Goal: Check status

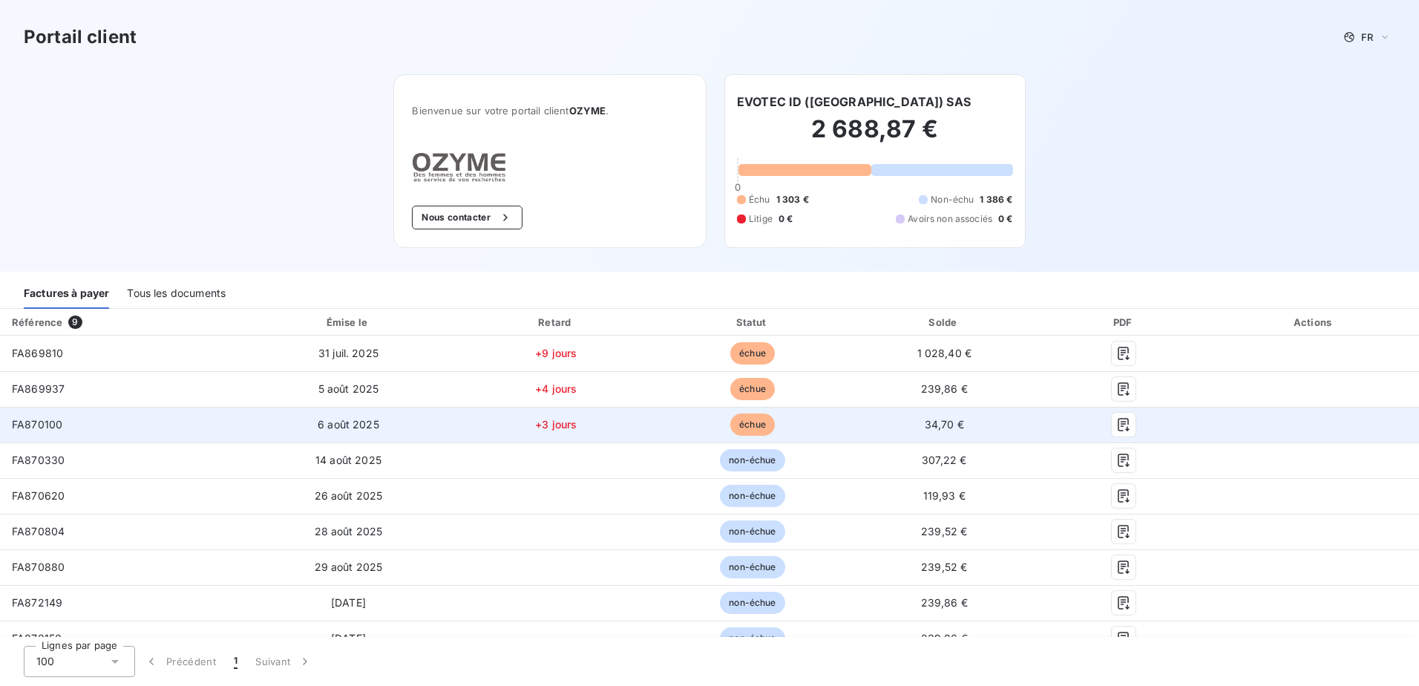
click at [48, 429] on span "FA870100" at bounding box center [37, 424] width 50 height 13
click at [1116, 424] on icon "button" at bounding box center [1123, 424] width 15 height 15
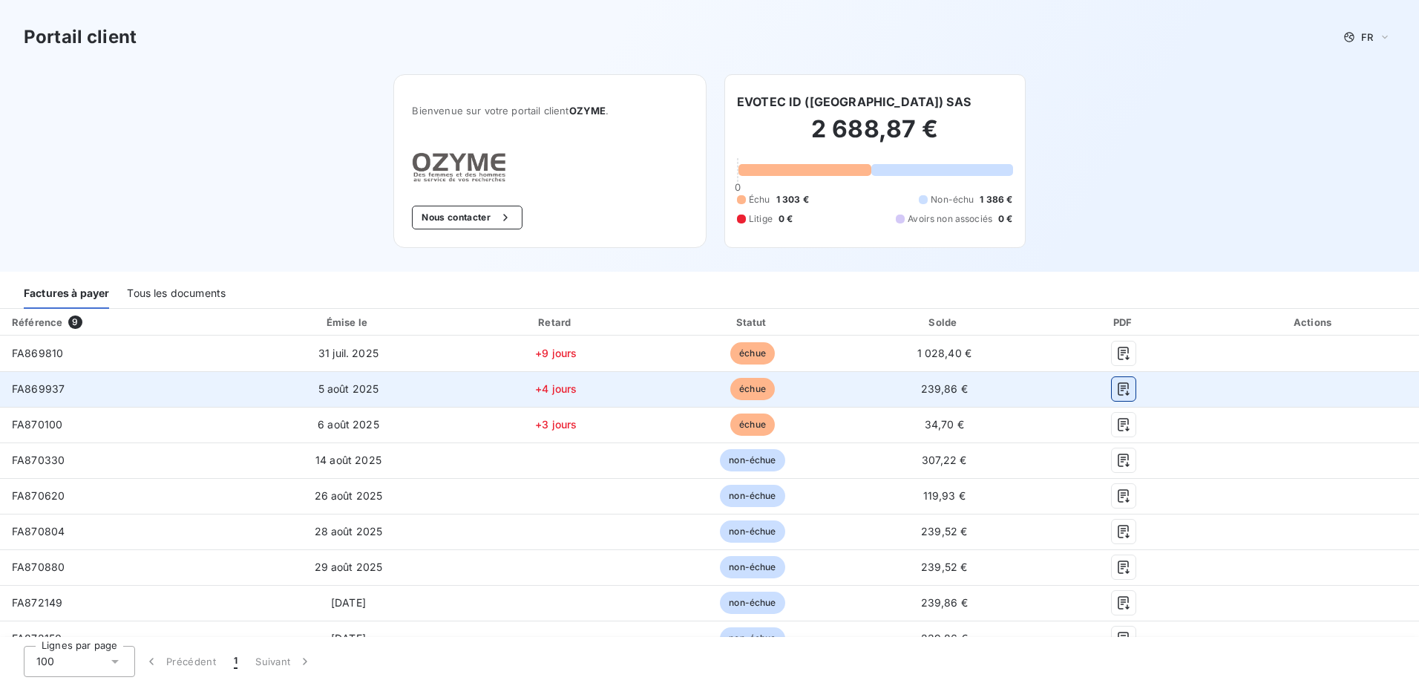
click at [1118, 388] on icon "button" at bounding box center [1123, 388] width 11 height 13
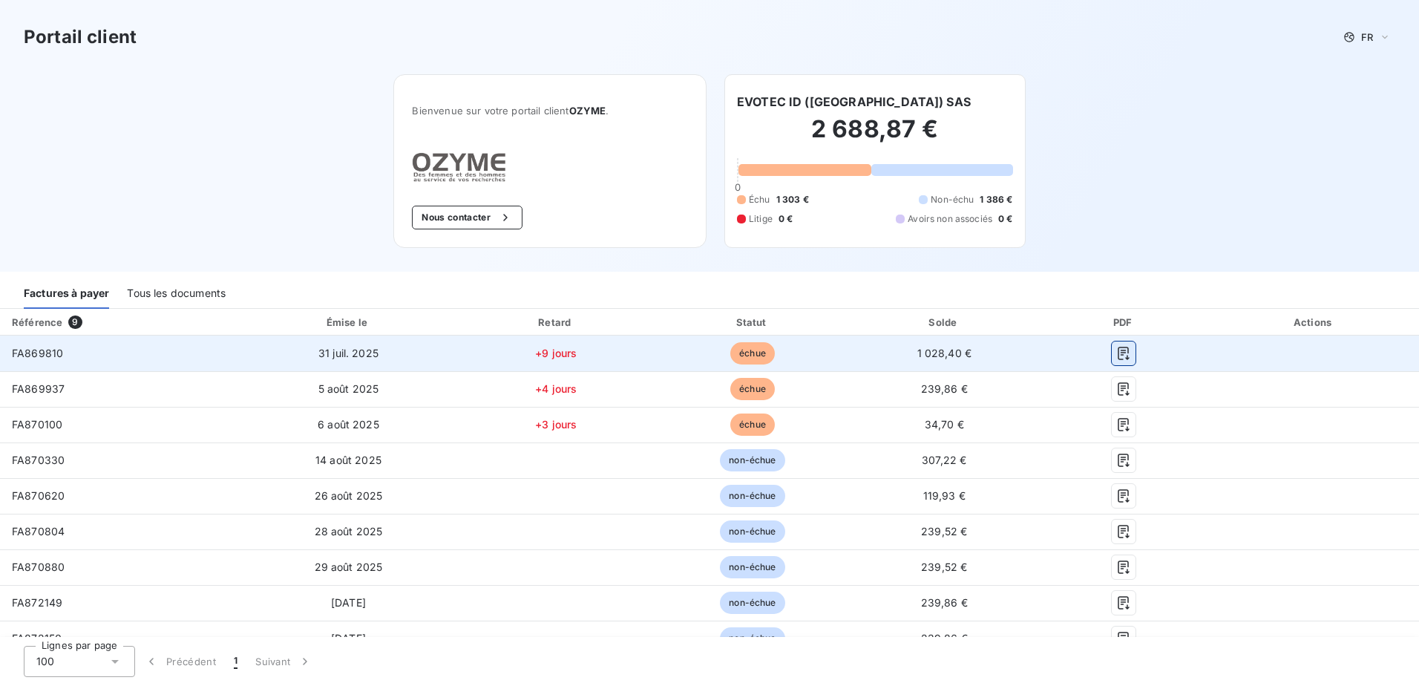
click at [1116, 351] on icon "button" at bounding box center [1123, 353] width 15 height 15
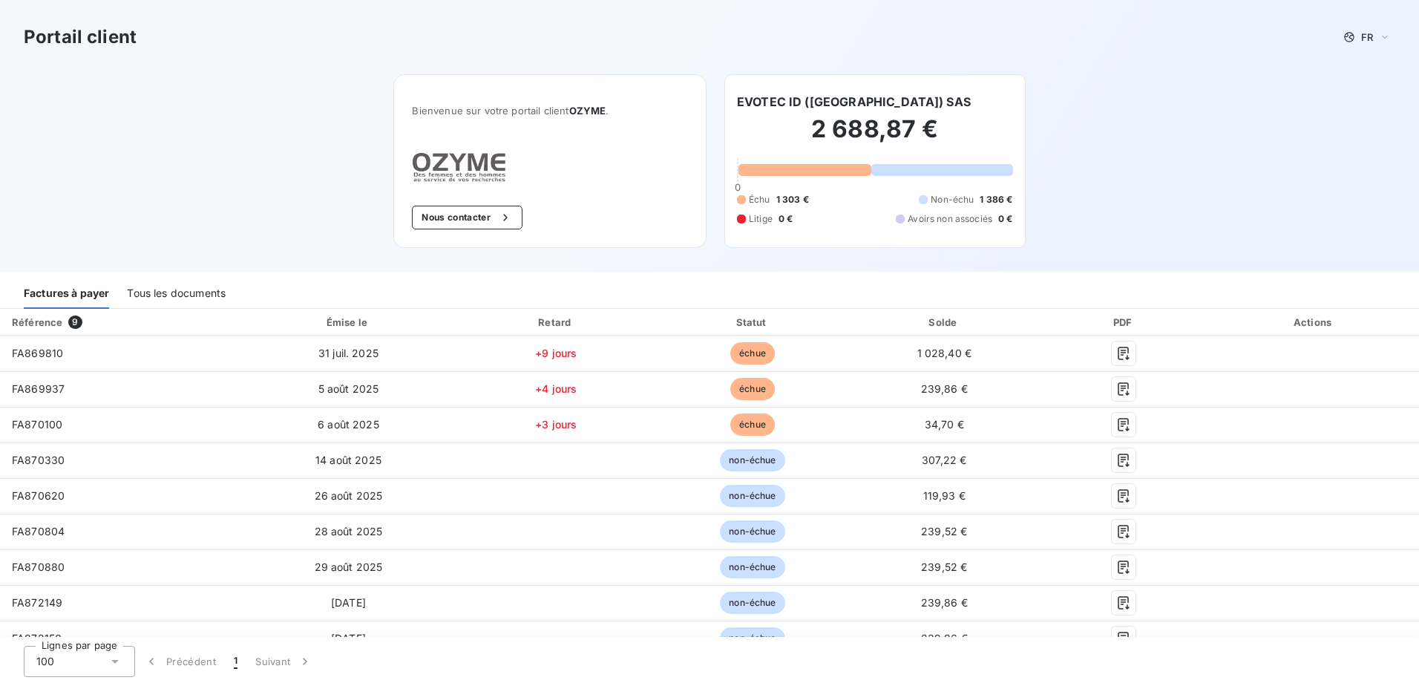
click at [1160, 120] on div "Portail client FR Bienvenue sur votre portail client OZYME . Nous contacter EVO…" at bounding box center [709, 136] width 1419 height 272
drag, startPoint x: 180, startPoint y: 98, endPoint x: 193, endPoint y: 99, distance: 13.4
click at [181, 99] on div "Portail client FR Bienvenue sur votre portail client OZYME . Nous contacter EVO…" at bounding box center [709, 136] width 1419 height 272
click at [261, 81] on div "Portail client FR Bienvenue sur votre portail client OZYME . Nous contacter EVO…" at bounding box center [709, 136] width 1419 height 272
